Goal: Information Seeking & Learning: Learn about a topic

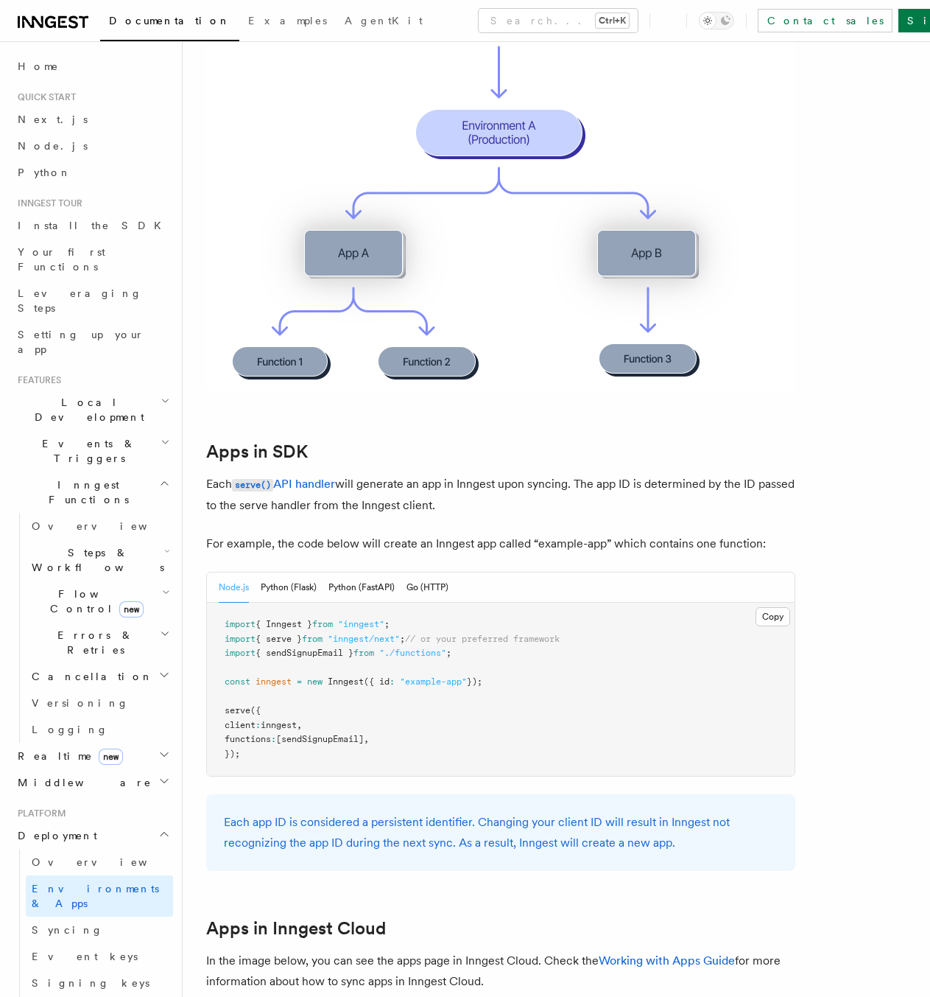
scroll to position [516, 0]
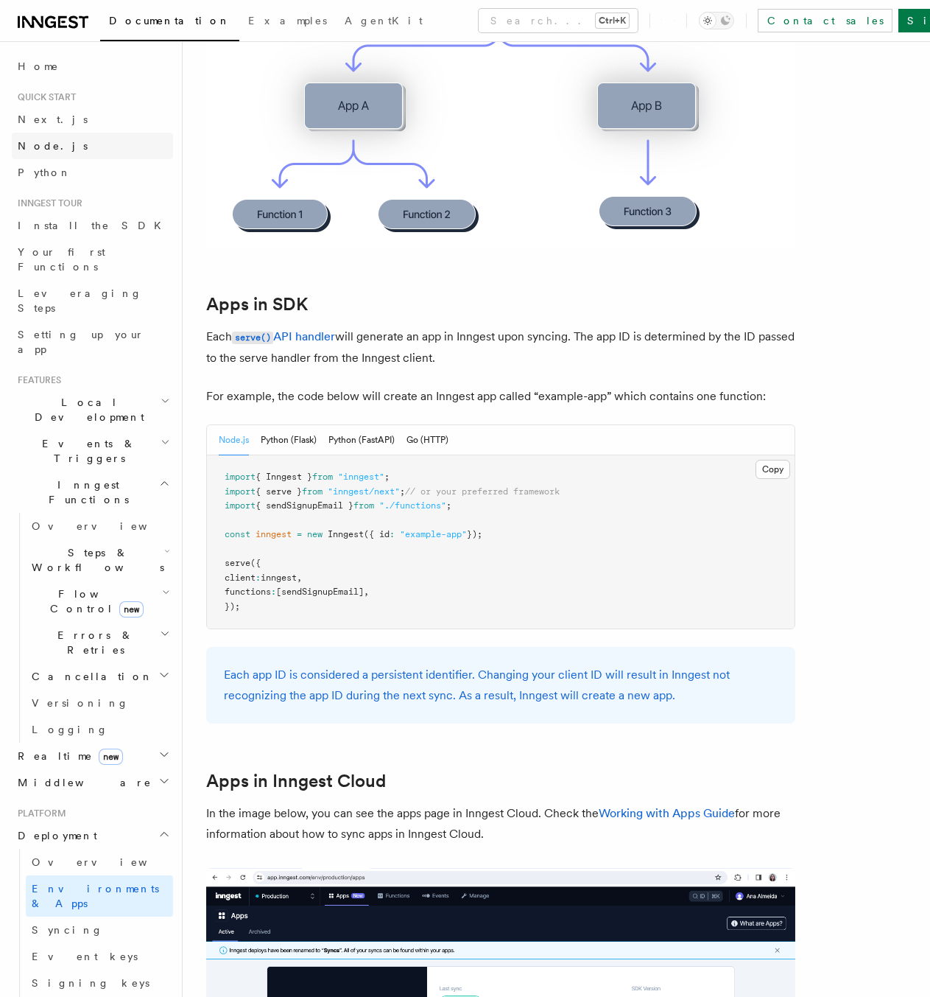
click at [101, 152] on link "Node.js" at bounding box center [92, 146] width 161 height 27
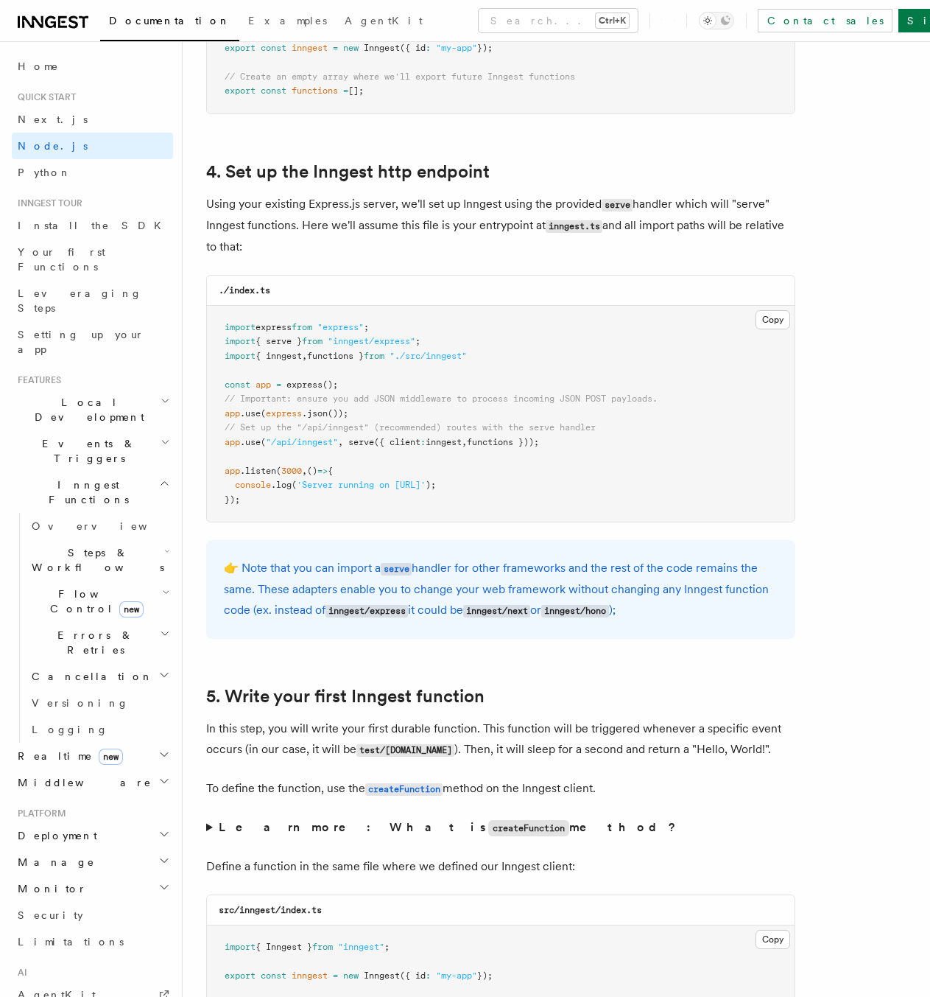
scroll to position [2578, 0]
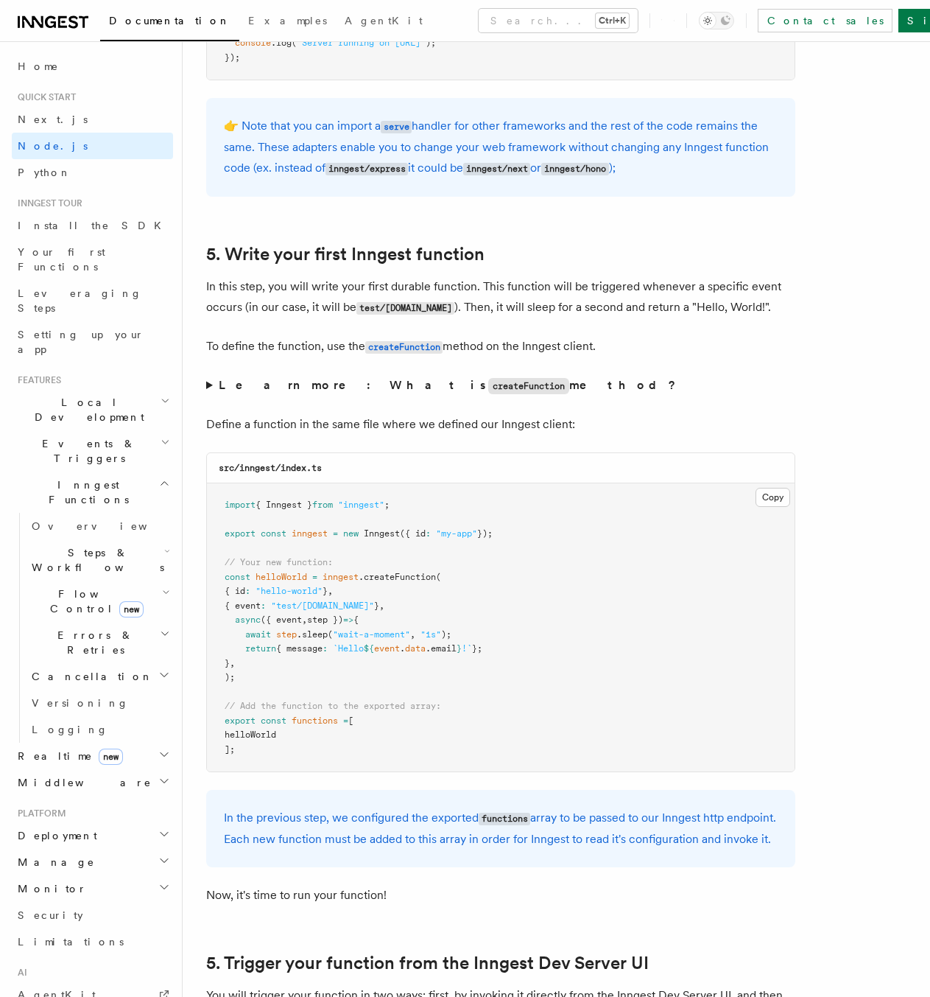
click at [211, 390] on summary "Learn more: What is createFunction method?" at bounding box center [500, 385] width 589 height 21
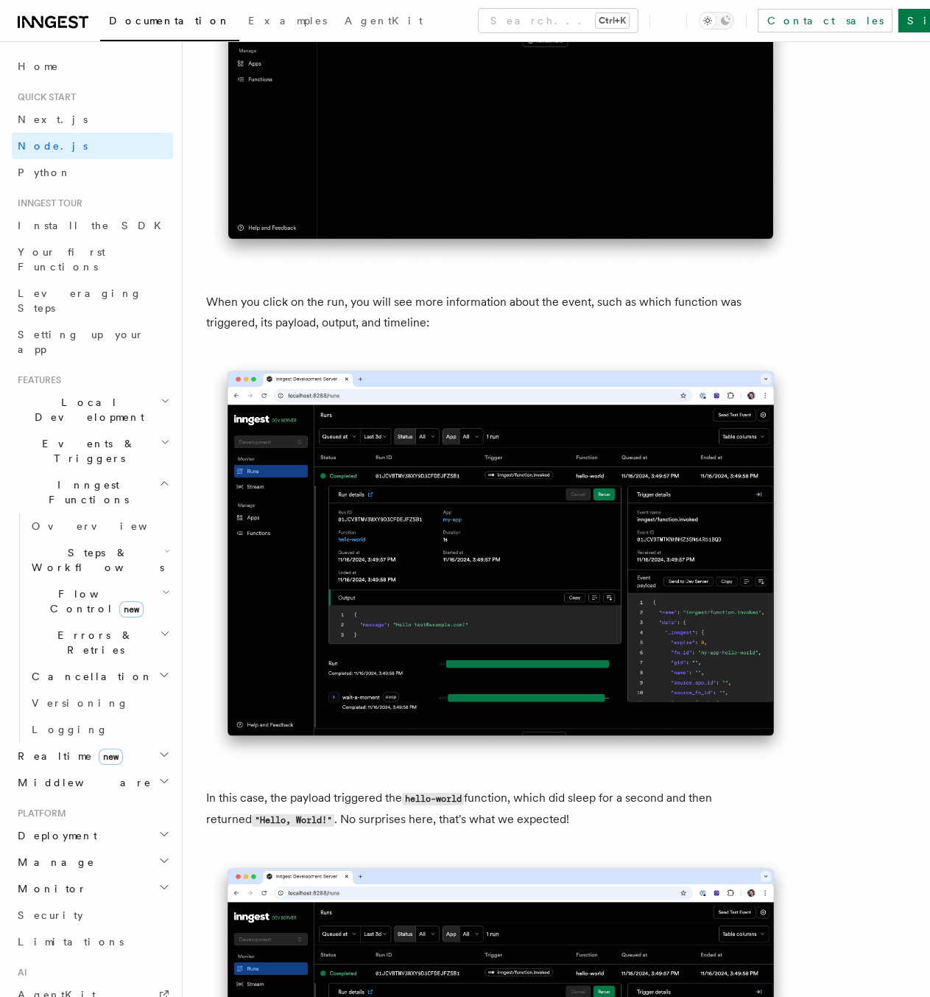
scroll to position [5157, 0]
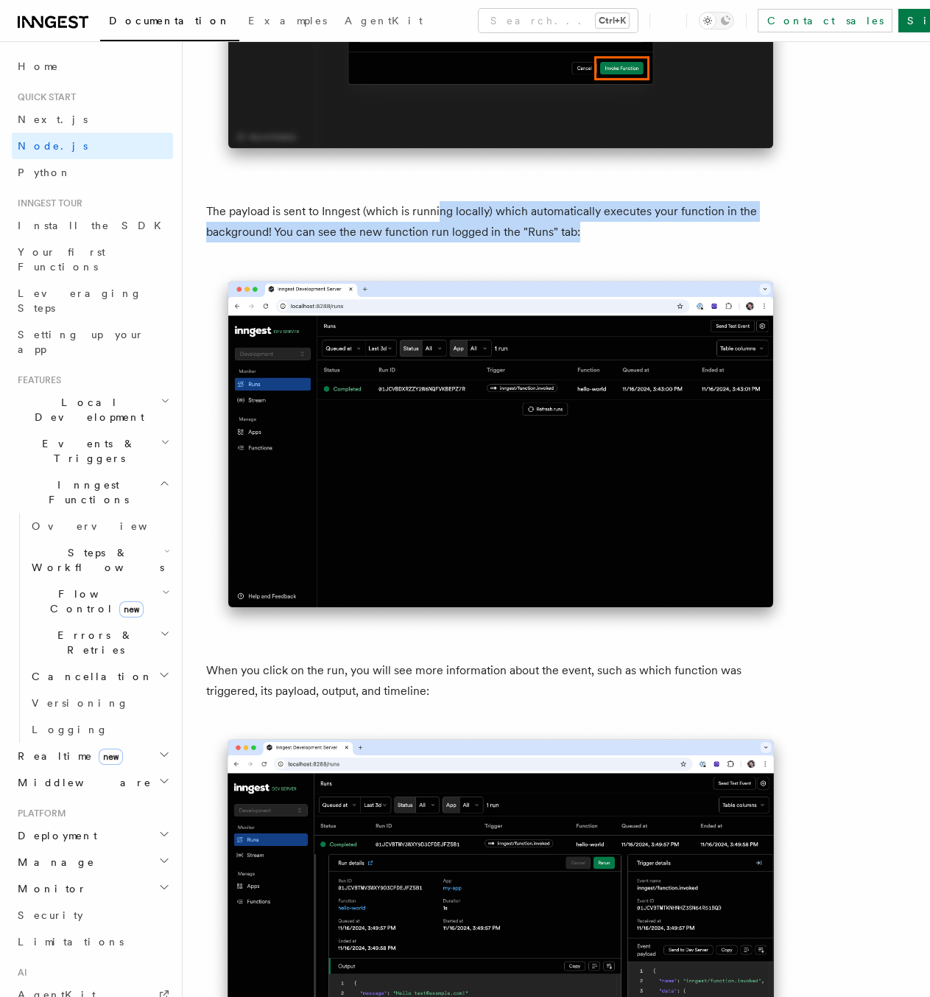
drag, startPoint x: 647, startPoint y: 242, endPoint x: 439, endPoint y: 233, distance: 207.9
click at [440, 233] on p "The payload is sent to Inngest (which is running locally) which automatically e…" at bounding box center [500, 221] width 589 height 41
click at [439, 233] on p "The payload is sent to Inngest (which is running locally) which automatically e…" at bounding box center [500, 221] width 589 height 41
drag, startPoint x: 584, startPoint y: 253, endPoint x: 216, endPoint y: 231, distance: 369.0
click at [216, 231] on p "The payload is sent to Inngest (which is running locally) which automatically e…" at bounding box center [500, 221] width 589 height 41
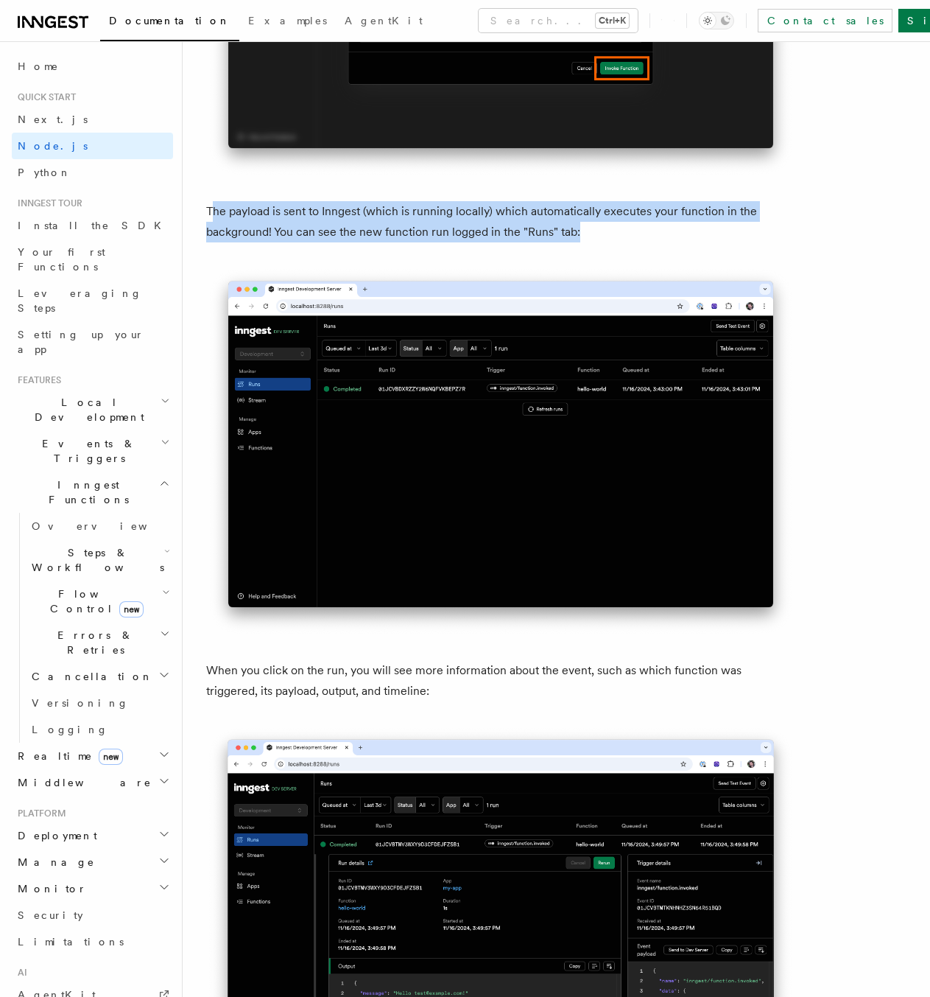
click at [305, 242] on p "The payload is sent to Inngest (which is running locally) which automatically e…" at bounding box center [500, 221] width 589 height 41
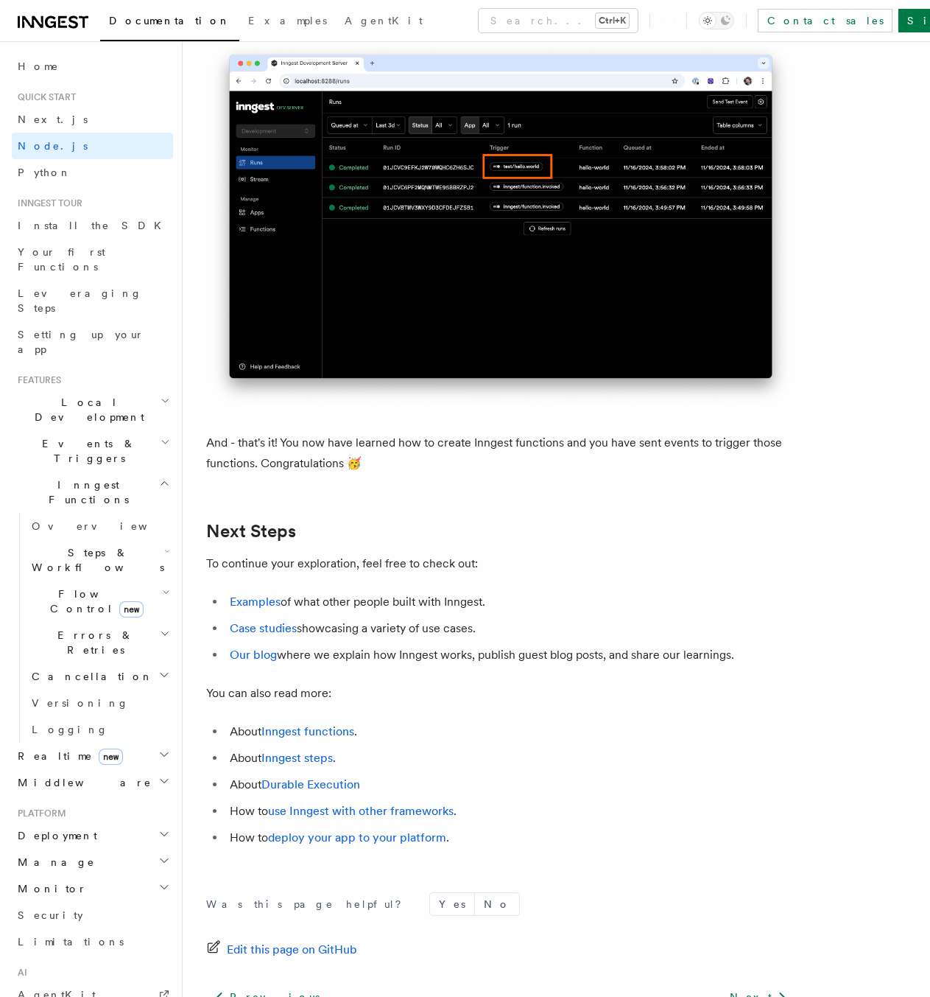
scroll to position [9169, 0]
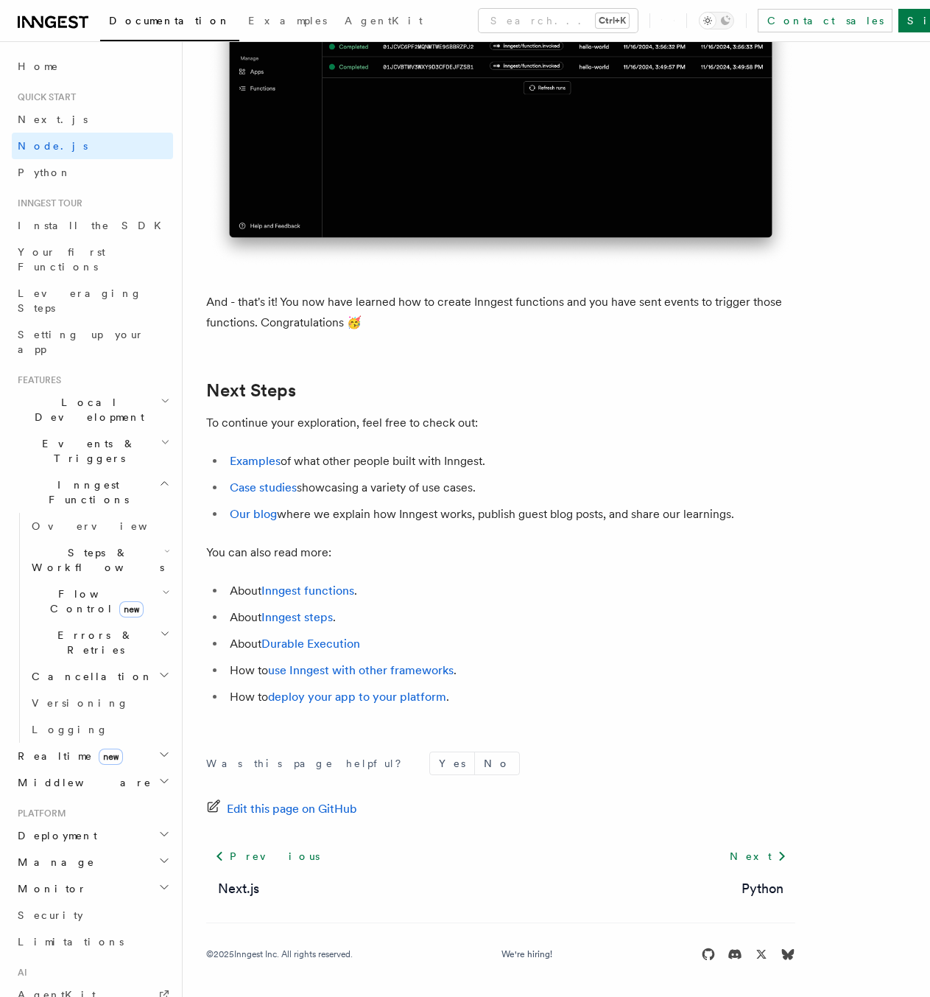
click at [718, 469] on li "Examples of what other people built with Inngest." at bounding box center [510, 461] width 570 height 21
